Goal: Task Accomplishment & Management: Use online tool/utility

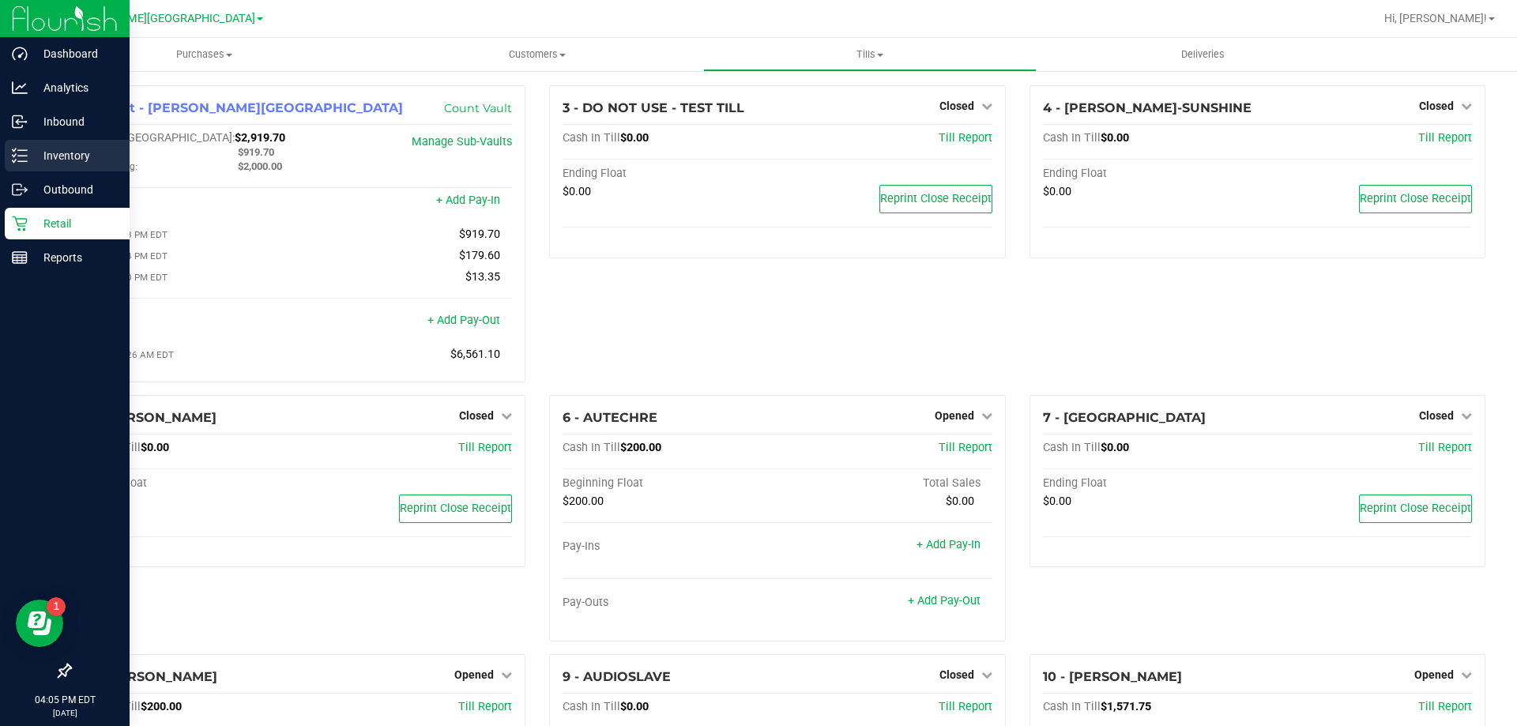
click at [60, 145] on div "Inventory" at bounding box center [67, 156] width 125 height 32
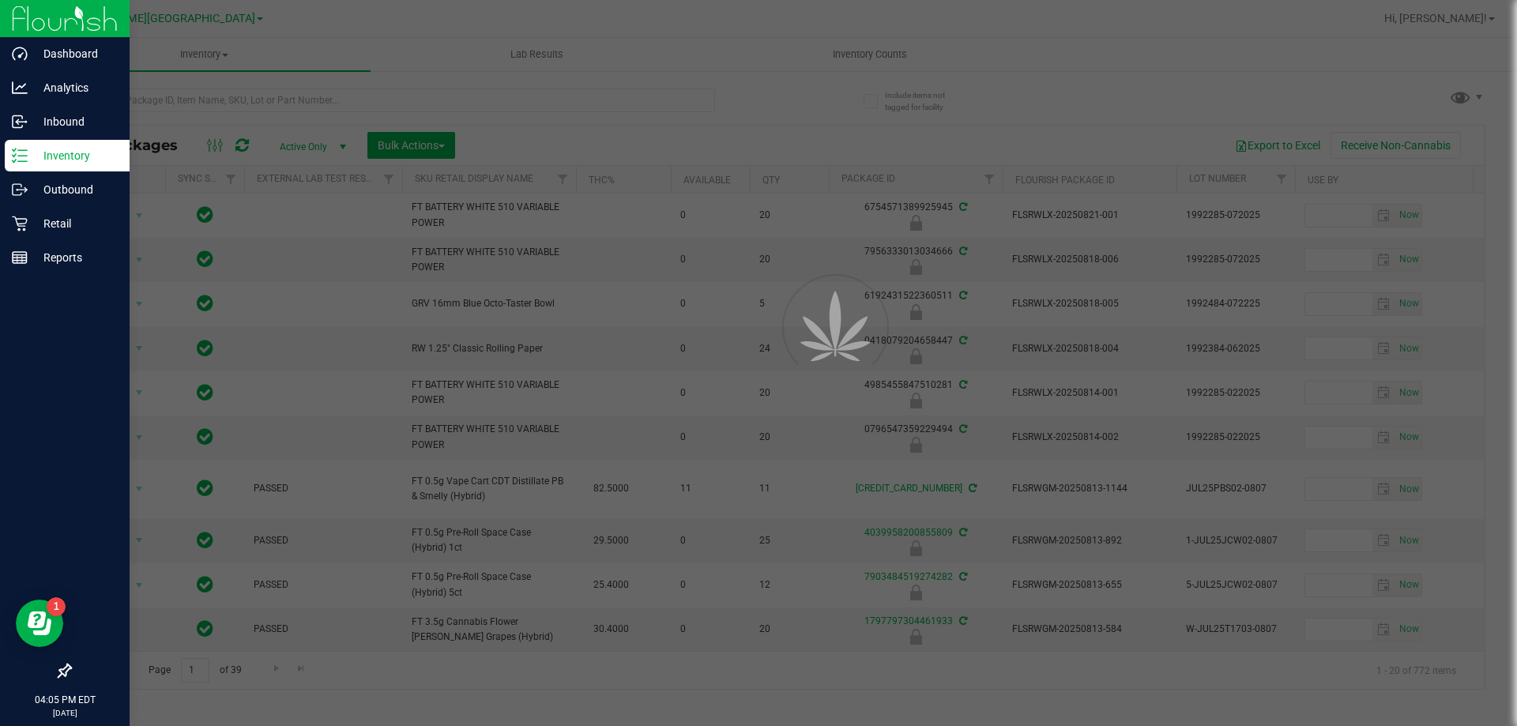
click at [458, 97] on div at bounding box center [758, 363] width 1517 height 726
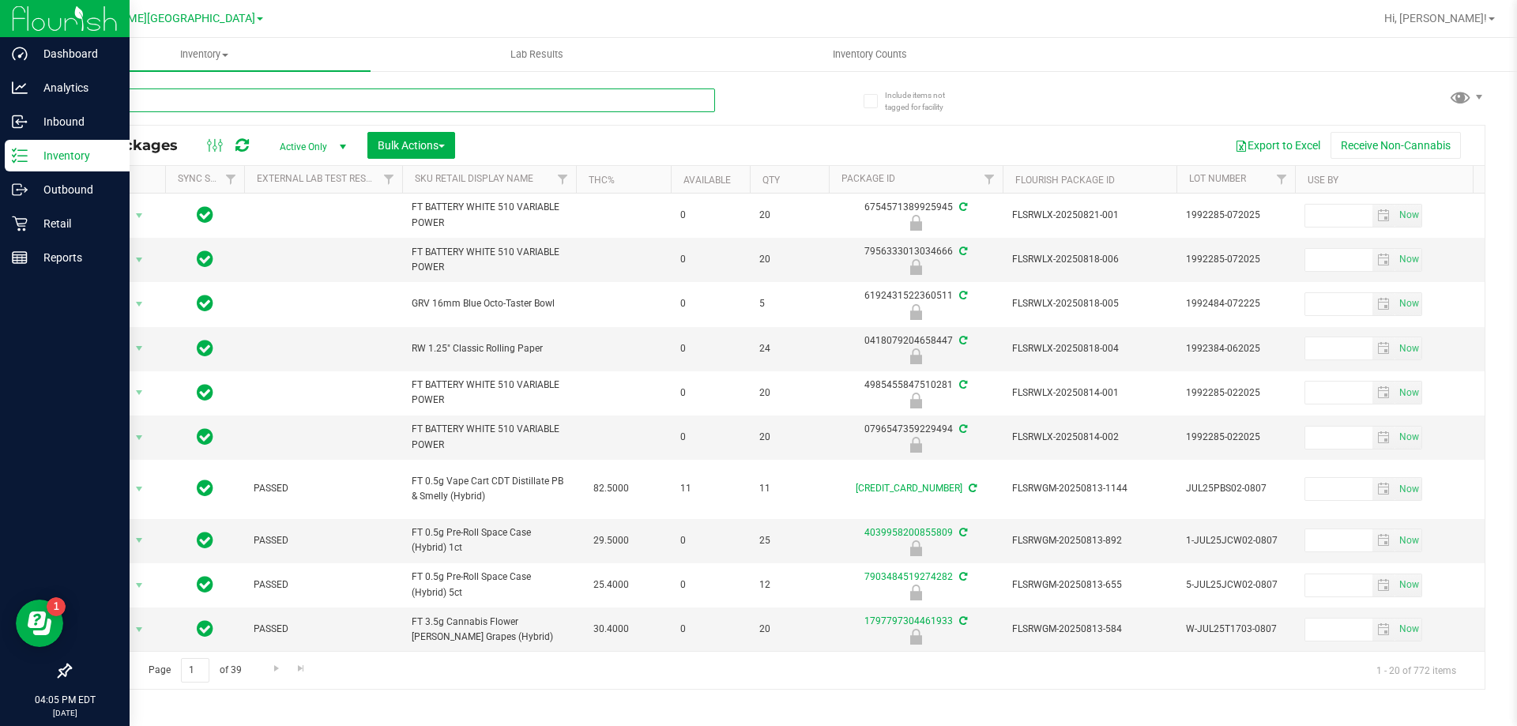
click at [457, 101] on input "text" at bounding box center [393, 100] width 646 height 24
type input "3467811983353276"
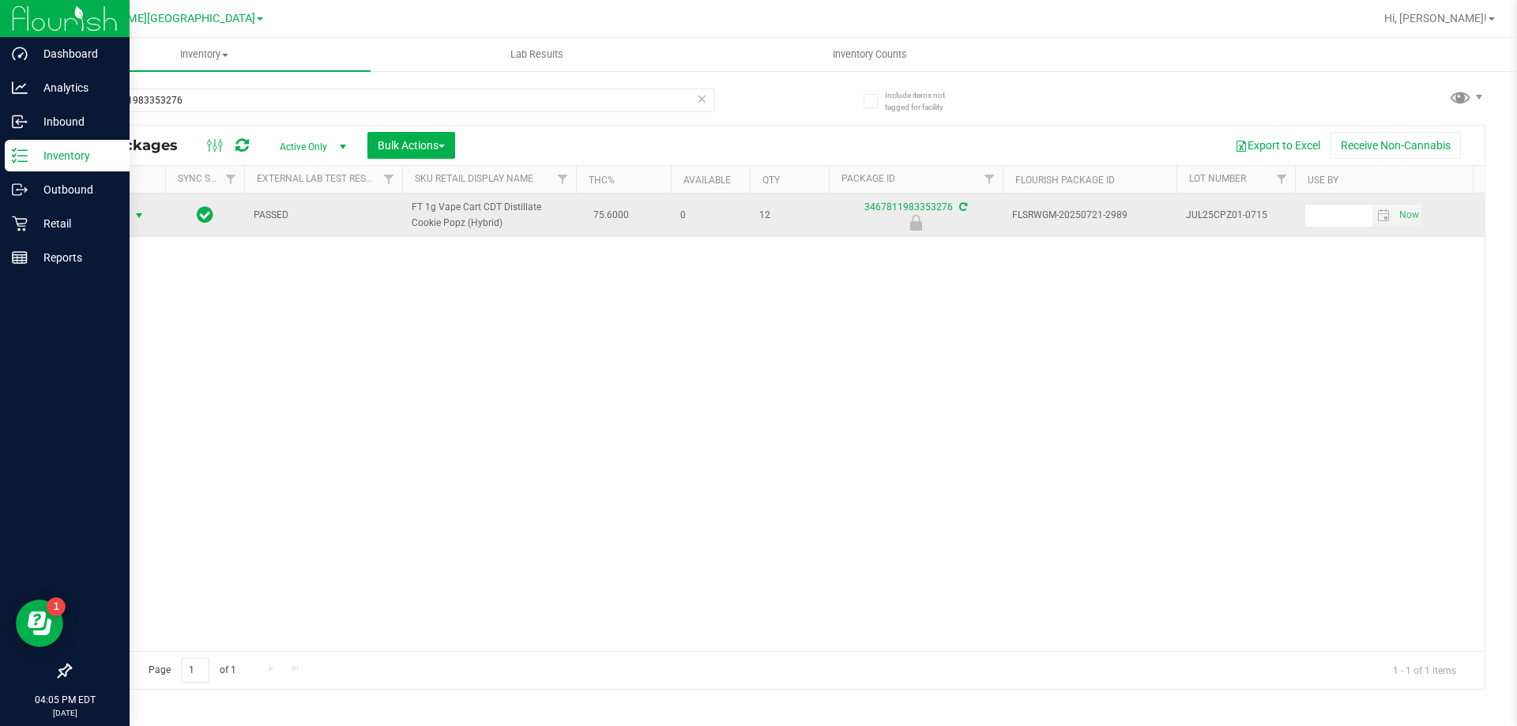
click at [107, 210] on span "Action" at bounding box center [107, 216] width 43 height 22
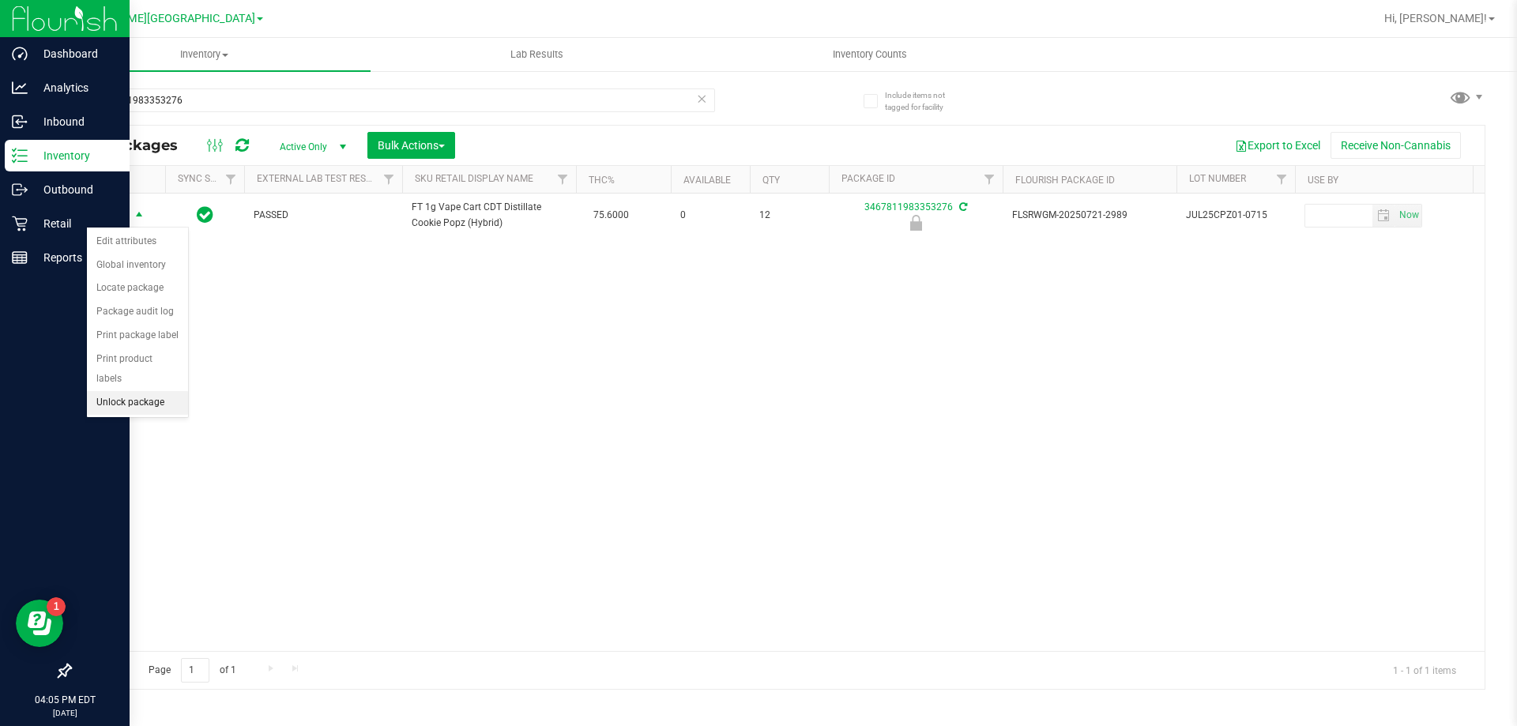
click at [127, 391] on li "Unlock package" at bounding box center [137, 403] width 101 height 24
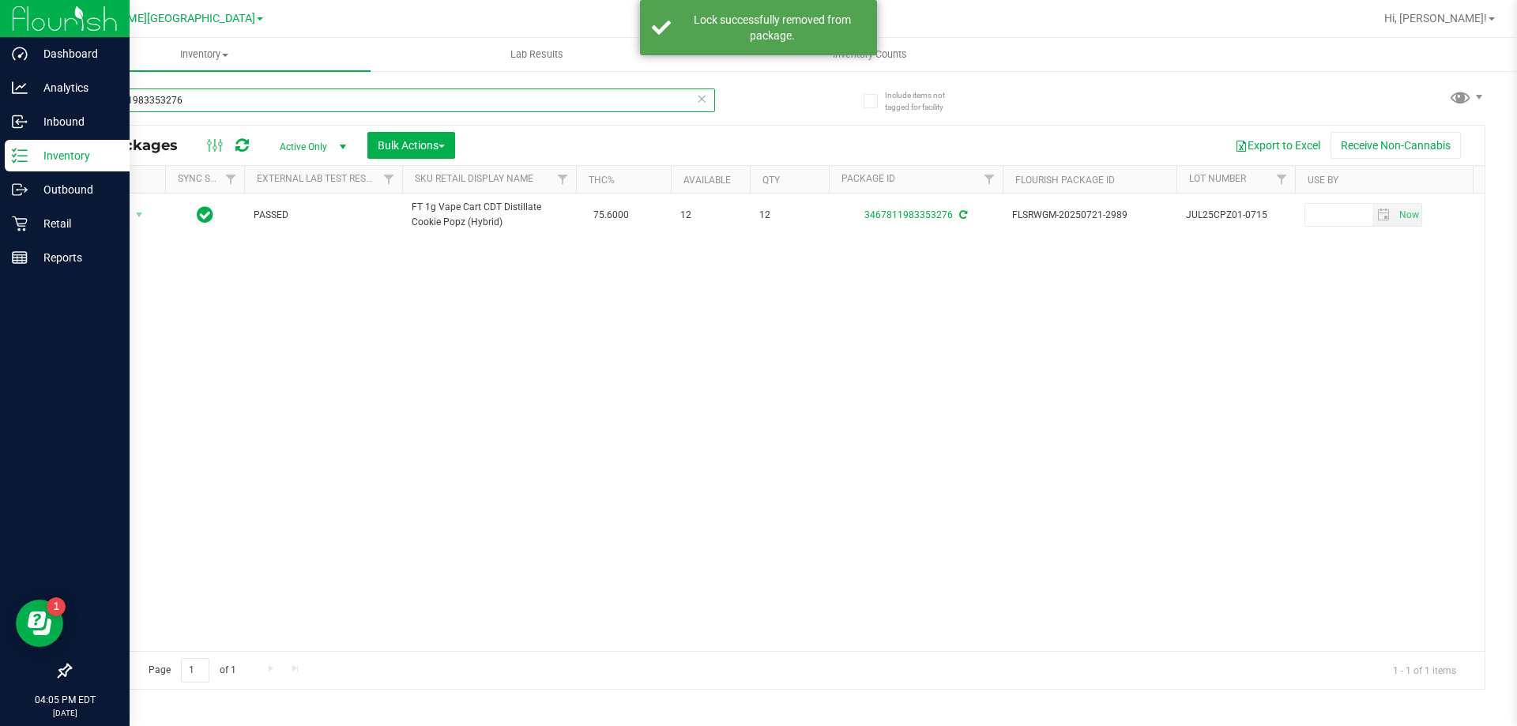
click at [286, 99] on input "3467811983353276" at bounding box center [393, 100] width 646 height 24
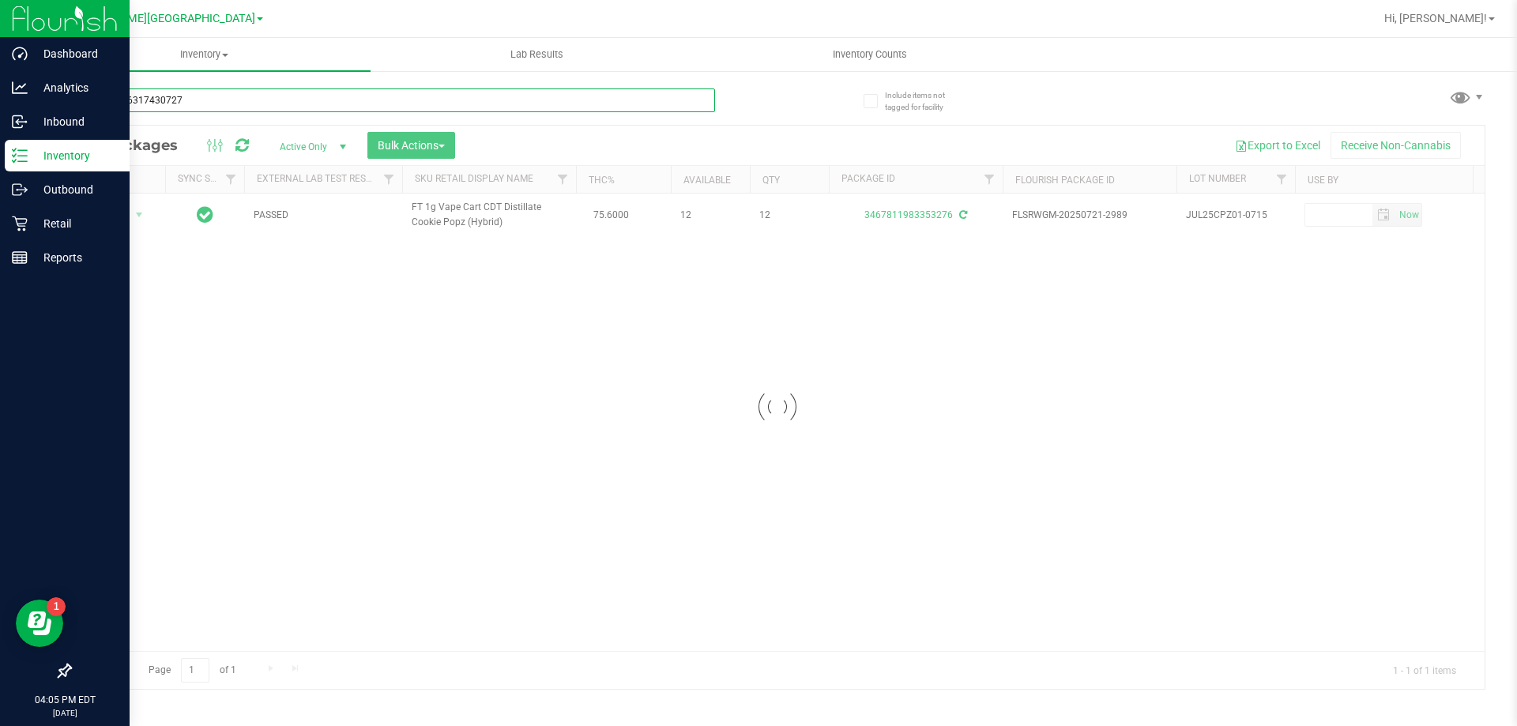
type input "2582056317430727"
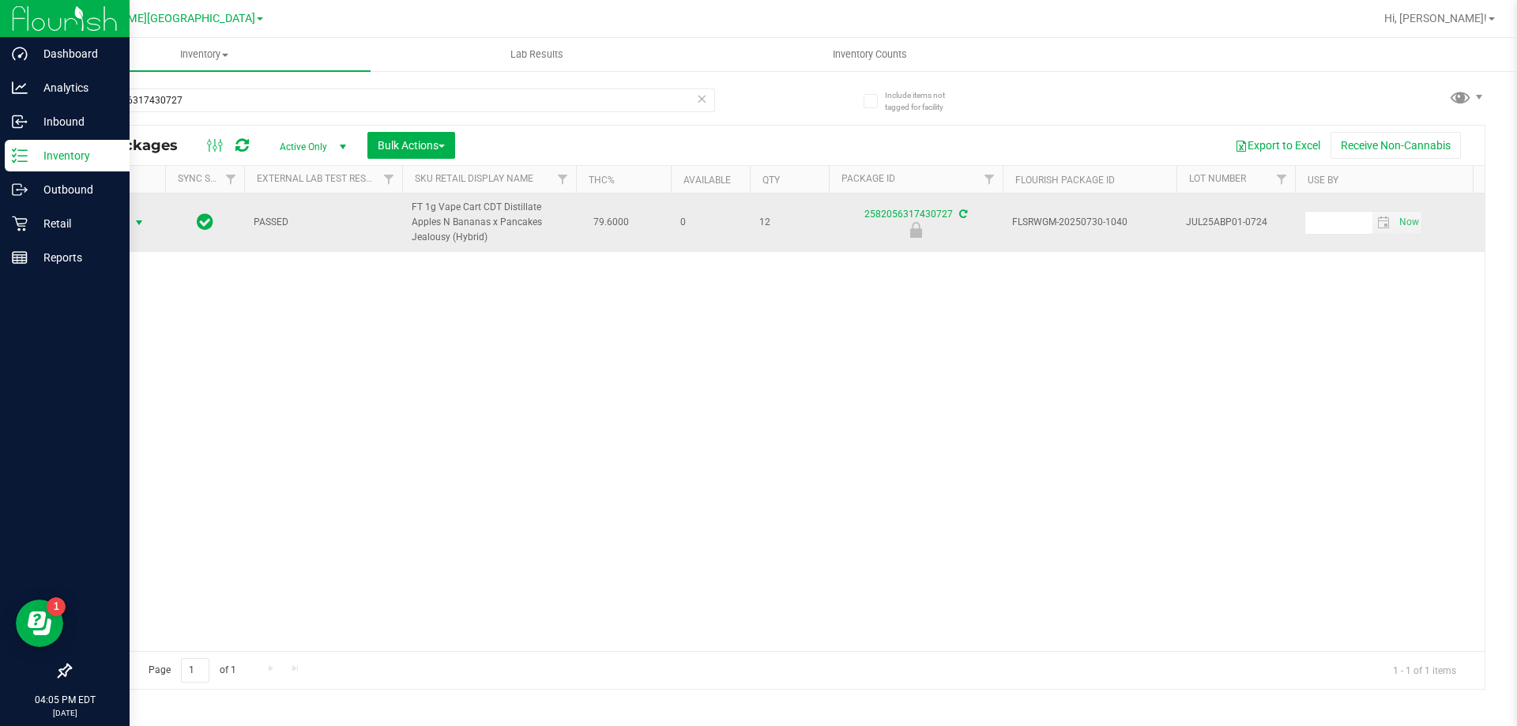
click at [136, 218] on span "select" at bounding box center [139, 222] width 13 height 13
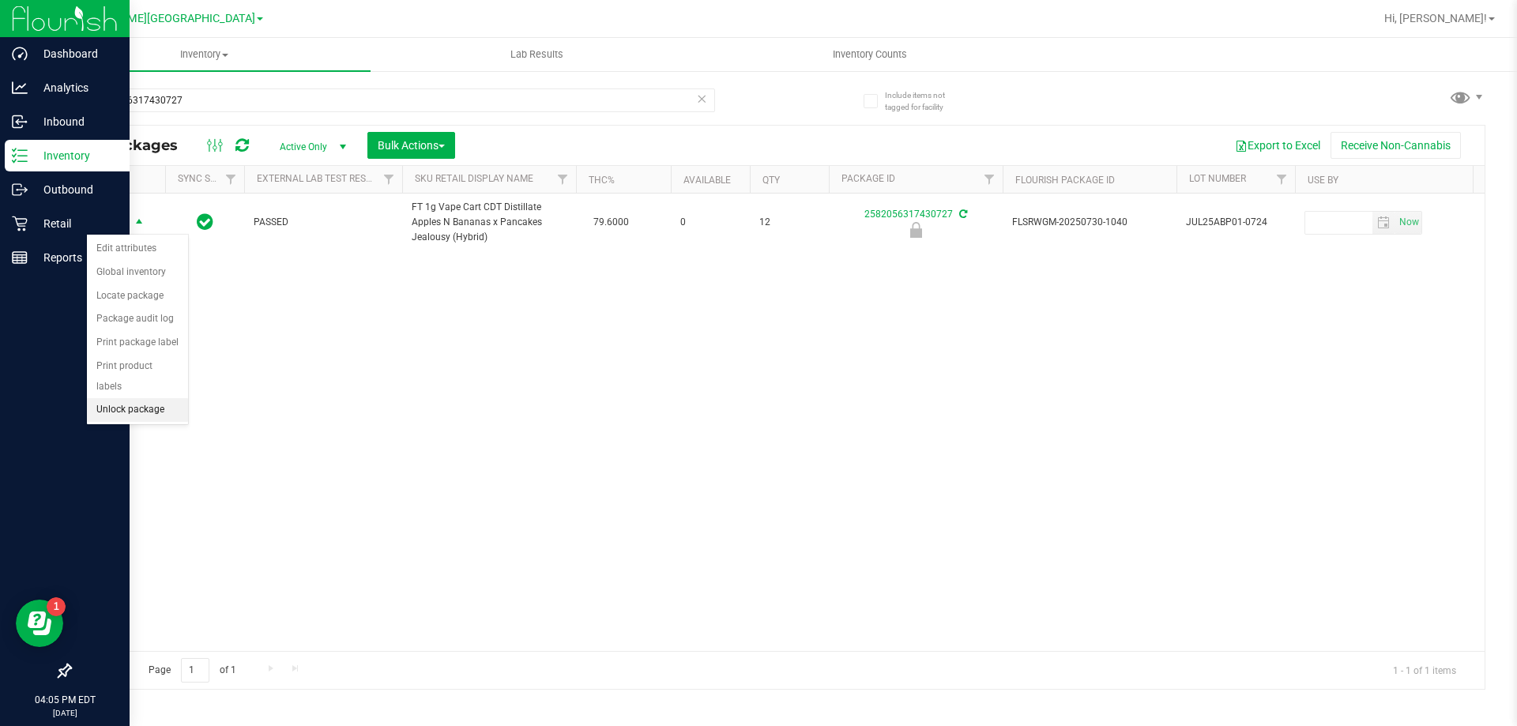
click at [132, 398] on li "Unlock package" at bounding box center [137, 410] width 101 height 24
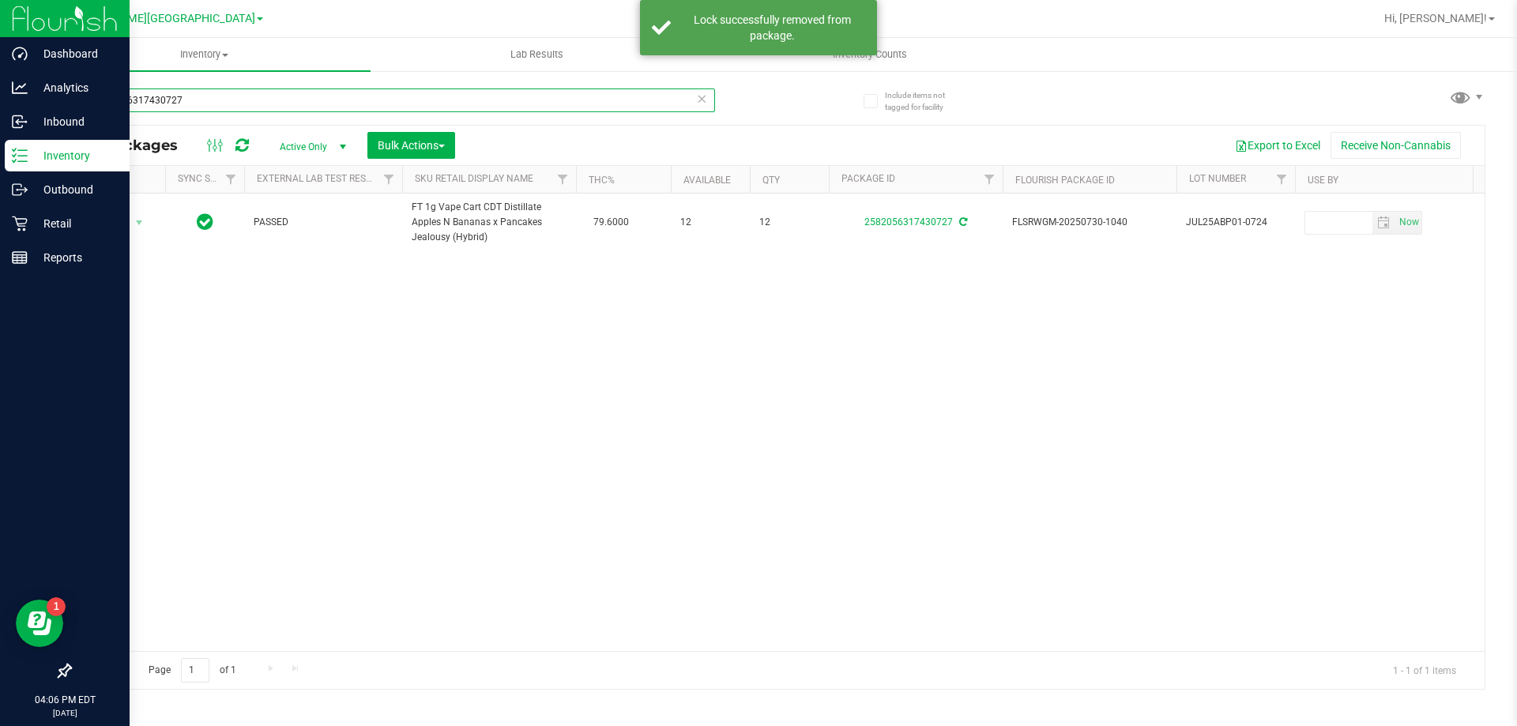
click at [291, 97] on input "2582056317430727" at bounding box center [393, 100] width 646 height 24
type input "battery"
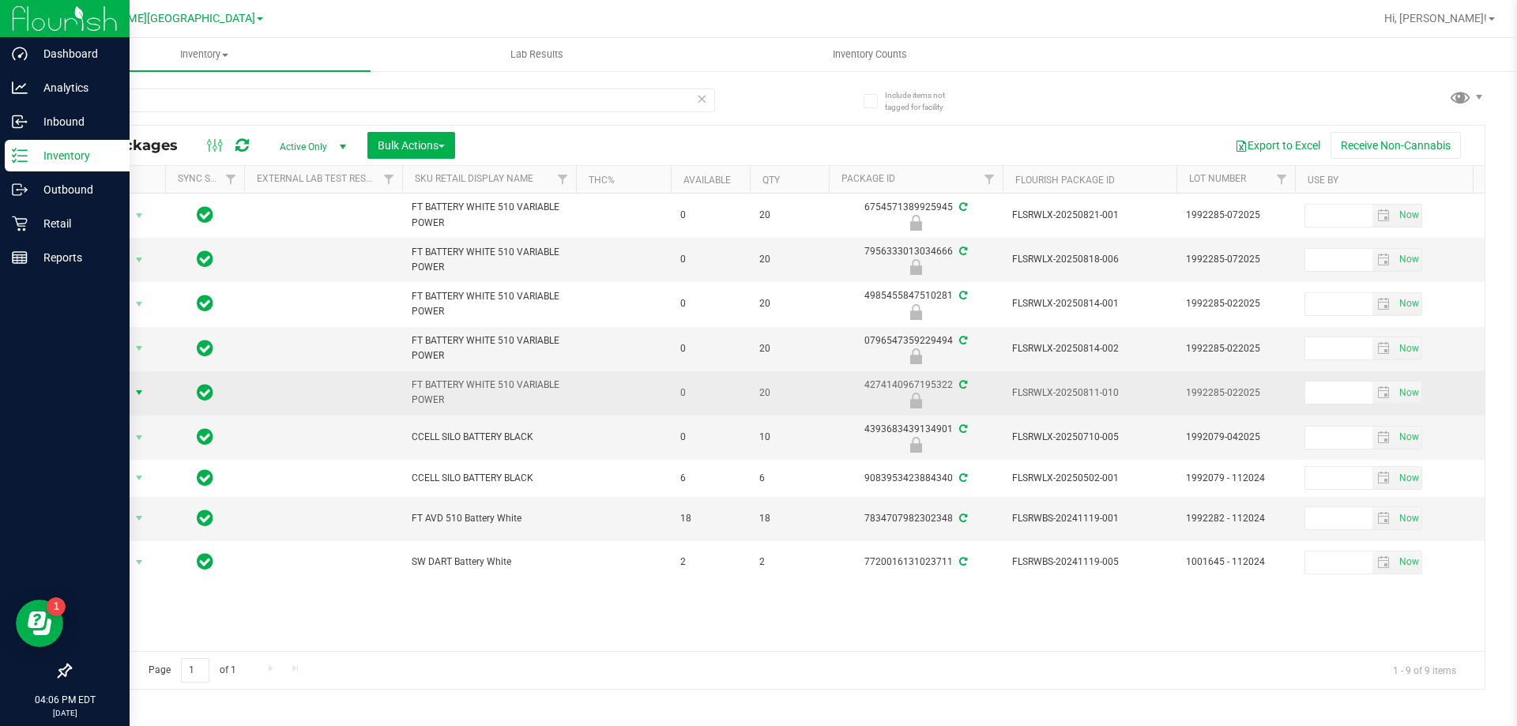
click at [98, 398] on span "Action" at bounding box center [107, 393] width 43 height 22
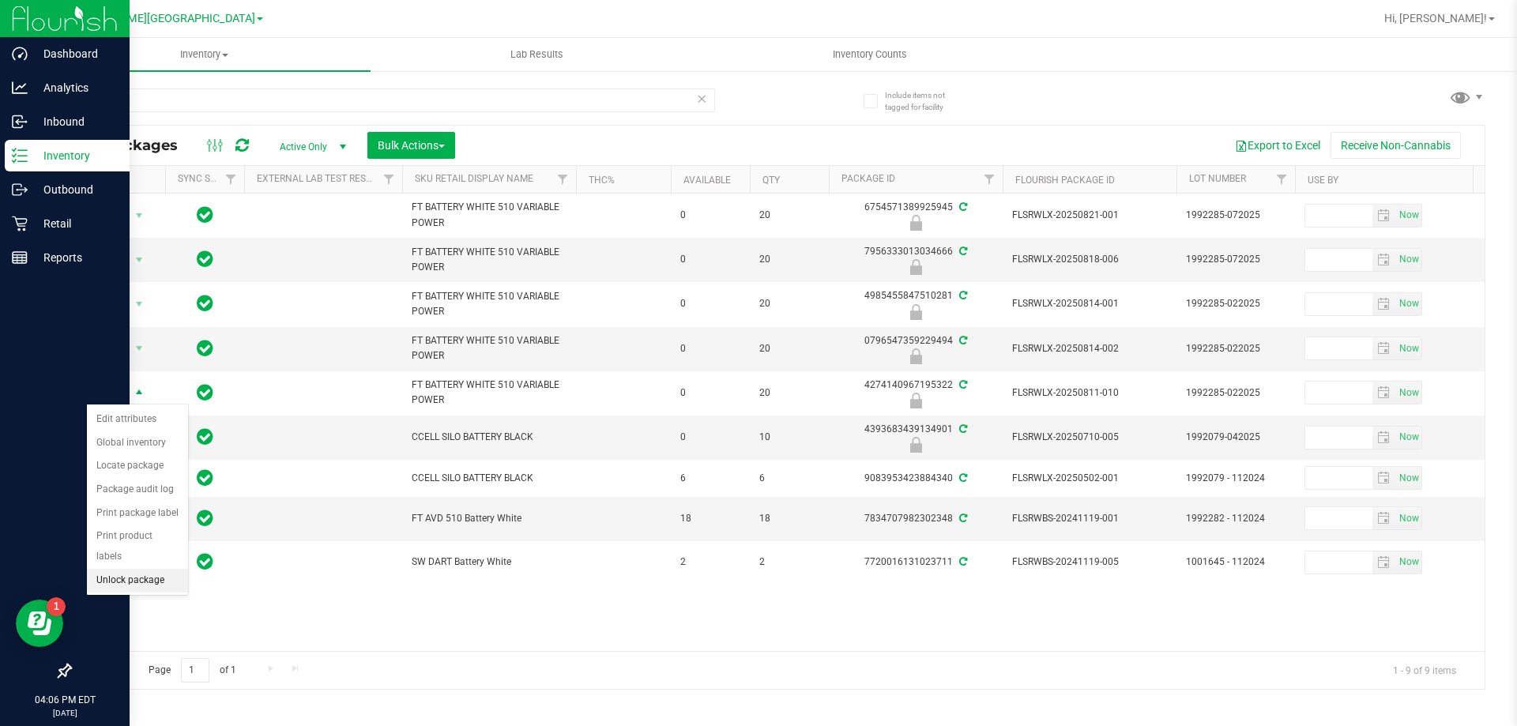
click at [139, 569] on li "Unlock package" at bounding box center [137, 581] width 101 height 24
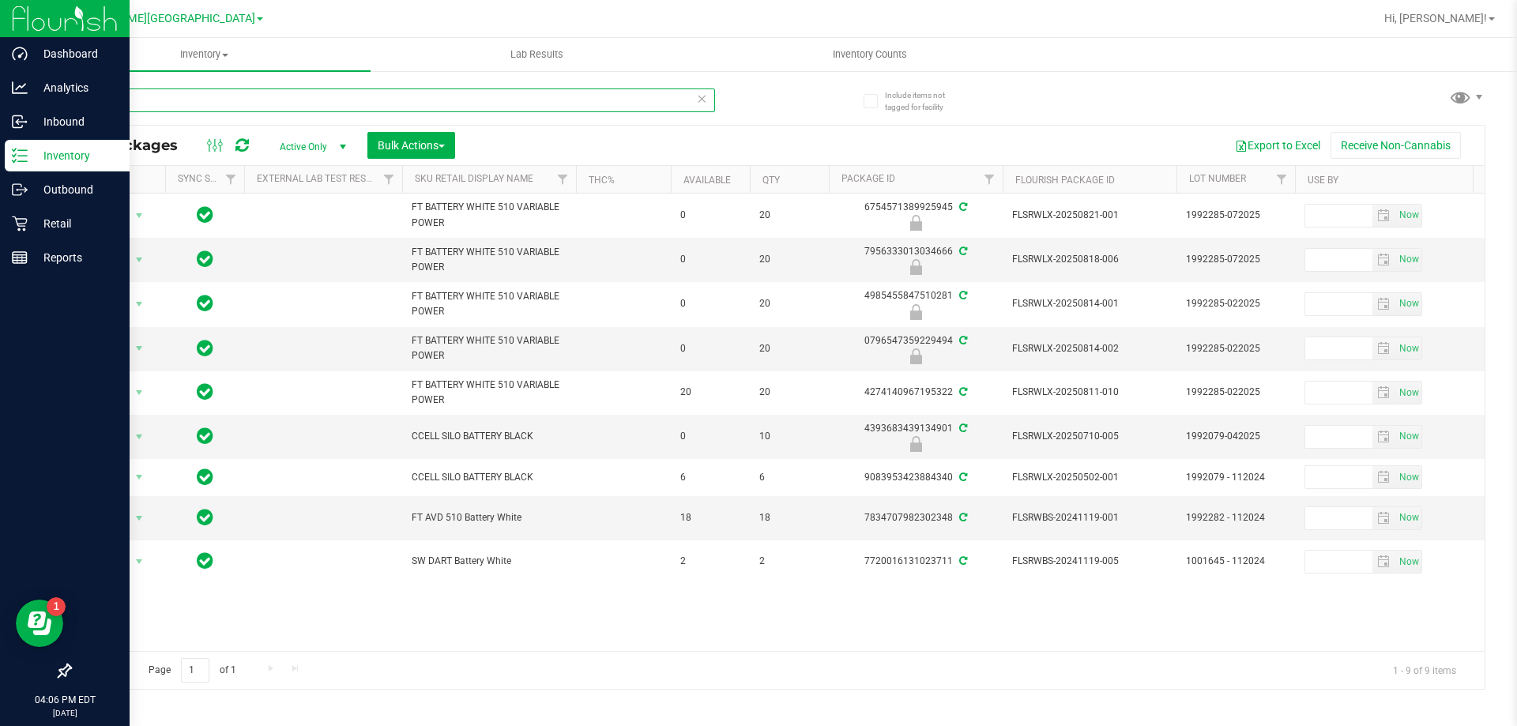
click at [555, 92] on input "battery" at bounding box center [393, 100] width 646 height 24
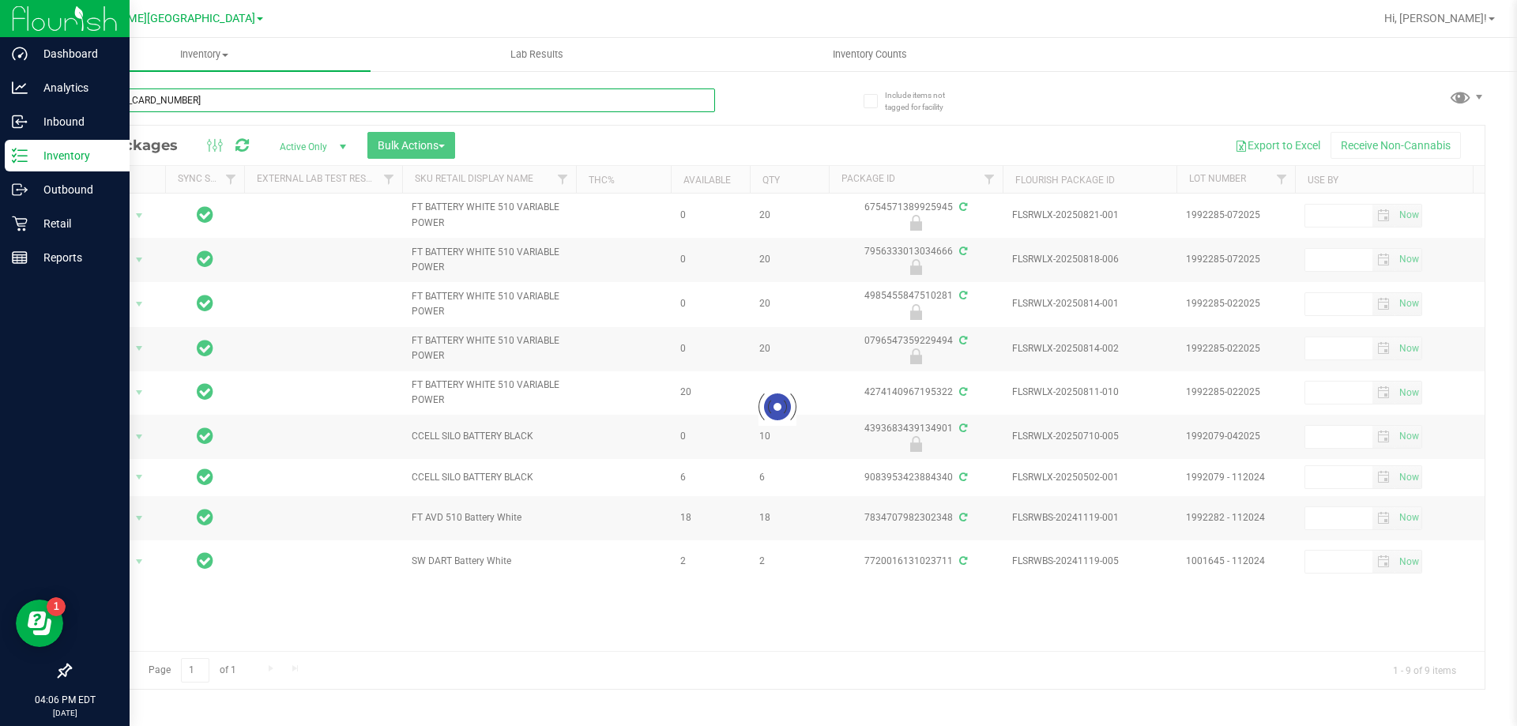
type input "[CREDIT_CARD_NUMBER]"
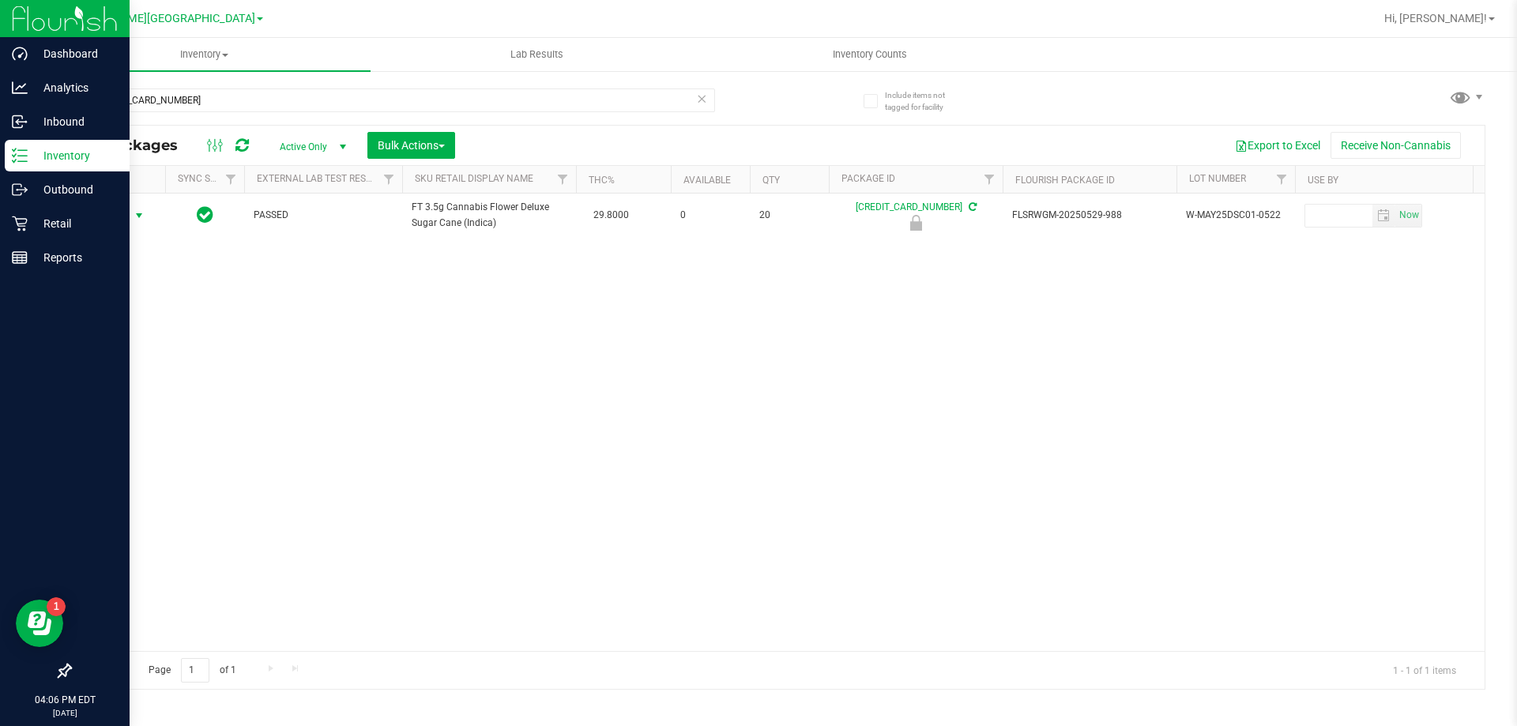
click at [126, 218] on span "Action" at bounding box center [107, 216] width 43 height 22
click at [145, 391] on li "Unlock package" at bounding box center [137, 403] width 101 height 24
click at [704, 95] on icon at bounding box center [701, 97] width 11 height 19
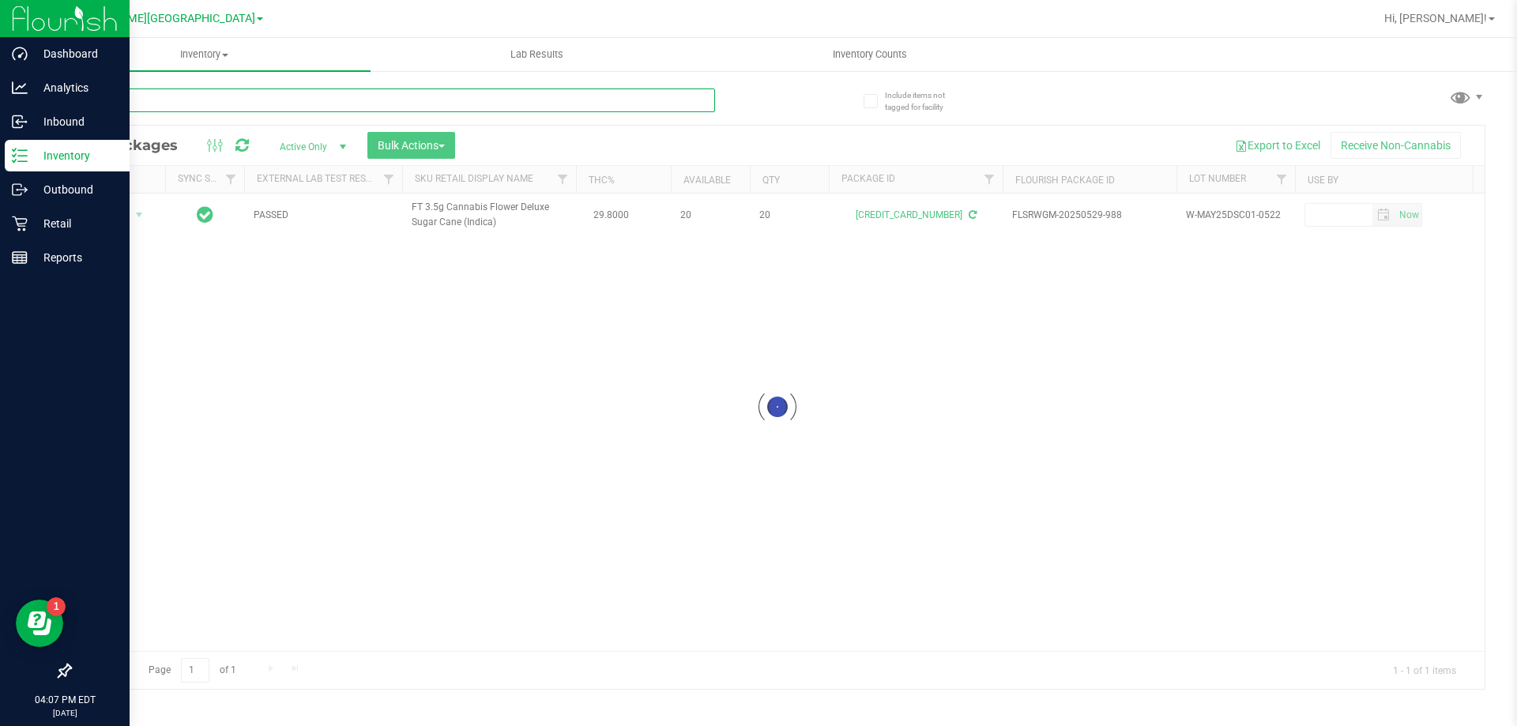
click at [663, 99] on input "text" at bounding box center [393, 100] width 646 height 24
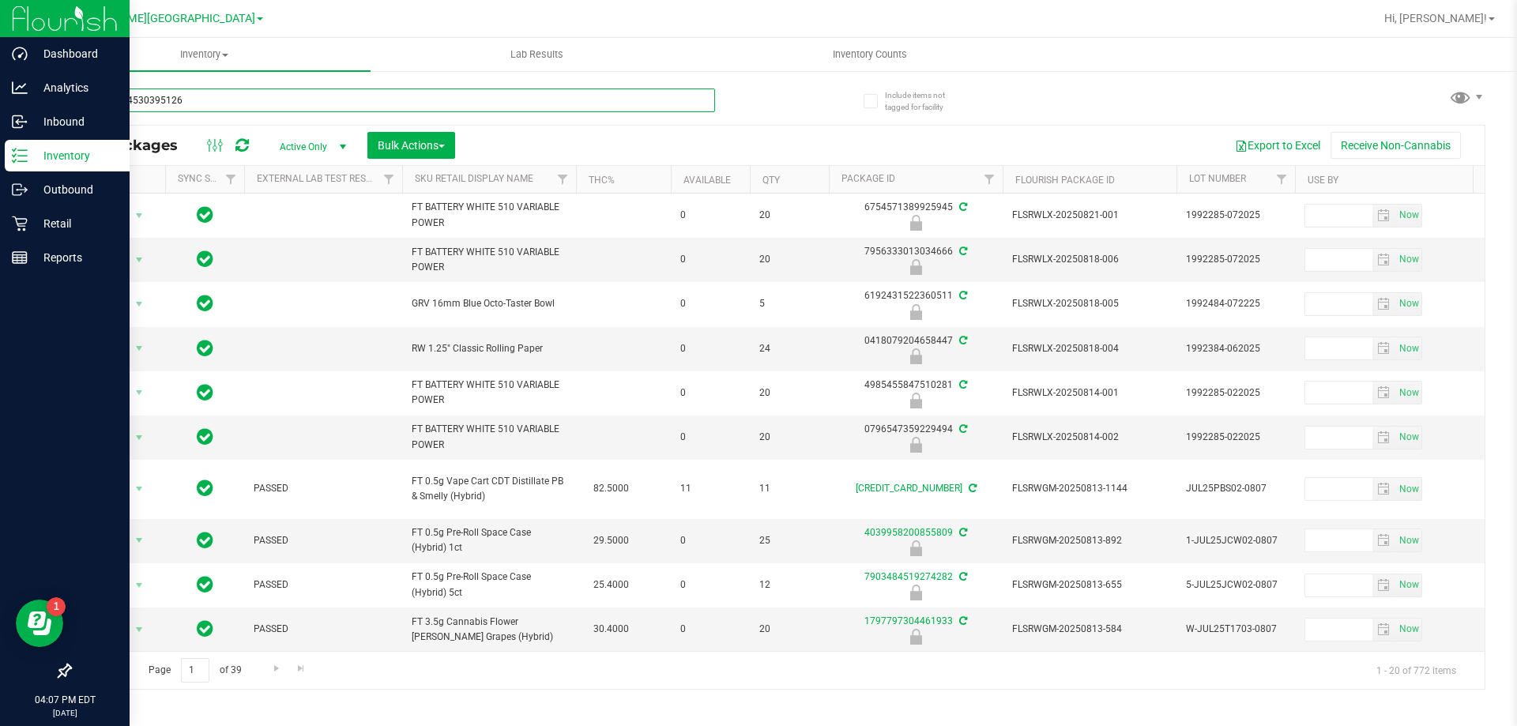
type input "3608484530395126"
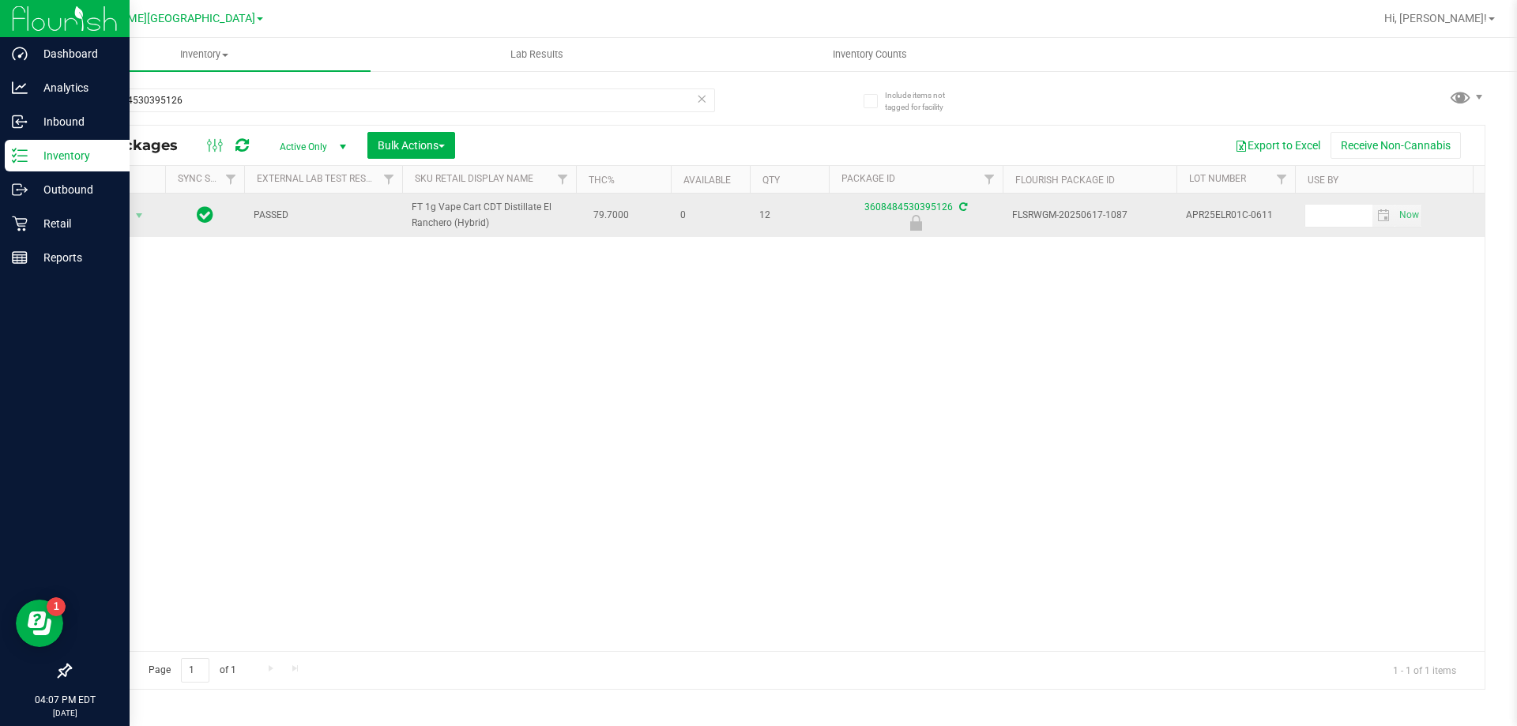
click at [119, 232] on td "Action Action Edit attributes Global inventory Locate package Package audit log…" at bounding box center [117, 215] width 95 height 43
click at [120, 227] on td "Action Action Edit attributes Global inventory Locate package Package audit log…" at bounding box center [117, 215] width 95 height 43
click at [127, 220] on span "Action" at bounding box center [107, 216] width 43 height 22
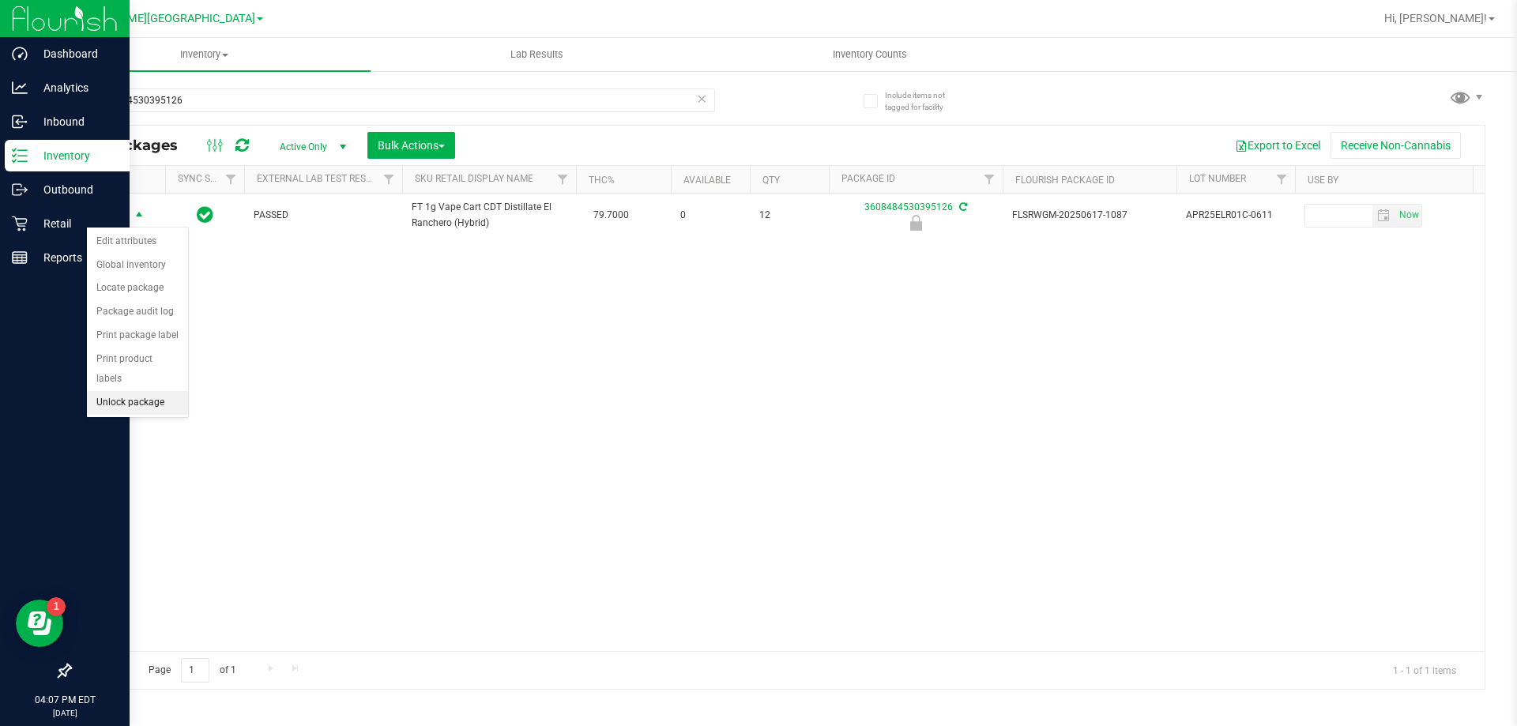
click at [137, 391] on li "Unlock package" at bounding box center [137, 403] width 101 height 24
